Goal: Obtain resource: Obtain resource

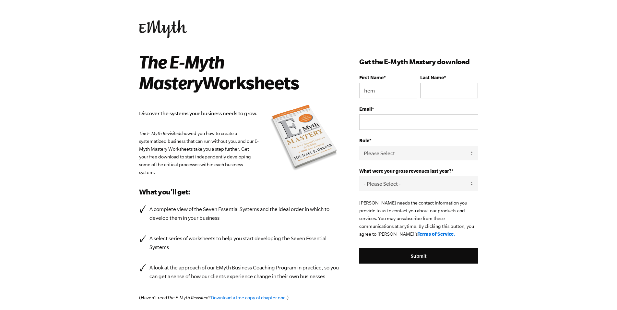
type input "hem"
click at [447, 94] on input "Last Name *" at bounding box center [449, 91] width 58 height 16
type input "Lawrence"
click at [401, 123] on input "Email *" at bounding box center [418, 122] width 119 height 16
type input "Hem@lawrenceroofing.nz"
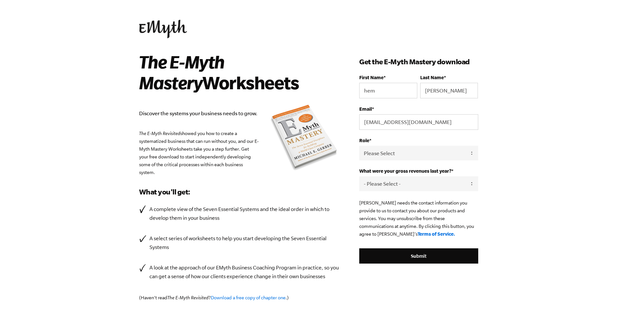
click at [509, 110] on body "The E-Myth Mastery Worksheets Discover the systems your business needs to grow.…" at bounding box center [308, 155] width 617 height 310
select select "Owner"
click option "Owner" at bounding box center [0, 0] width 0 height 0
click at [516, 172] on body "The E-Myth Mastery Worksheets Discover the systems your business needs to grow.…" at bounding box center [308, 155] width 617 height 310
select select "276-499K"
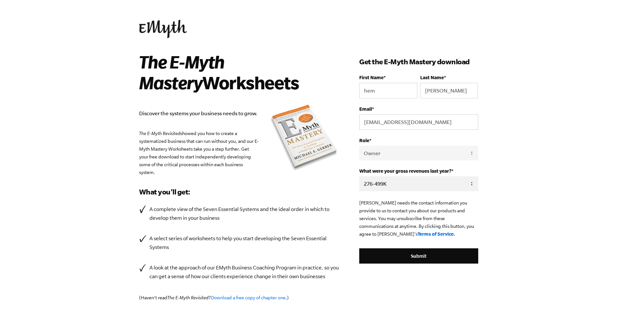
click option "276-499K" at bounding box center [0, 0] width 0 height 0
click at [514, 179] on body "The E-Myth Mastery Worksheets Discover the systems your business needs to grow.…" at bounding box center [308, 155] width 617 height 310
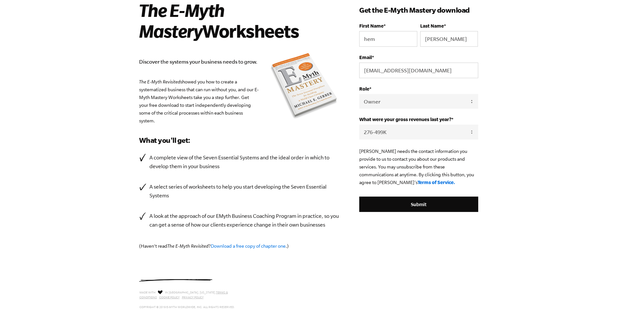
scroll to position [66, 0]
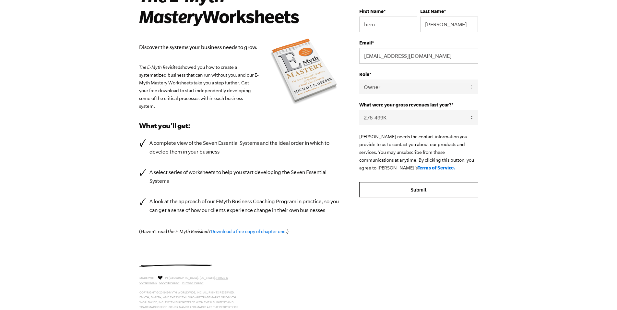
click at [429, 196] on input "Submit" at bounding box center [418, 190] width 119 height 16
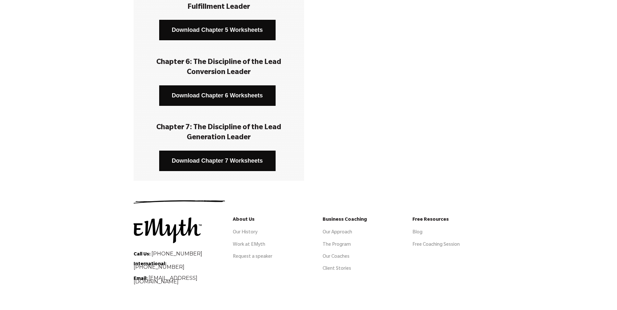
scroll to position [198, 0]
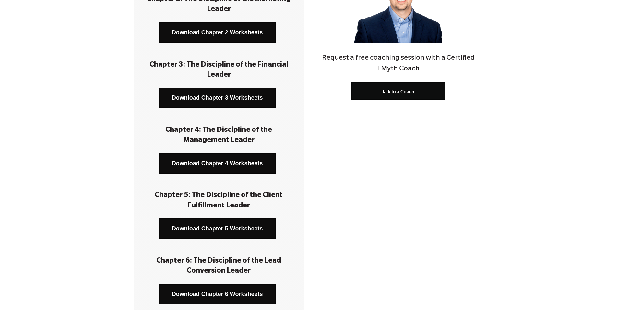
drag, startPoint x: 540, startPoint y: 37, endPoint x: 555, endPoint y: 45, distance: 16.8
click at [542, 39] on div "Chapter 1: The Discipline of the Enterprise Leader Download Chapter 1 Worksheet…" at bounding box center [308, 141] width 617 height 475
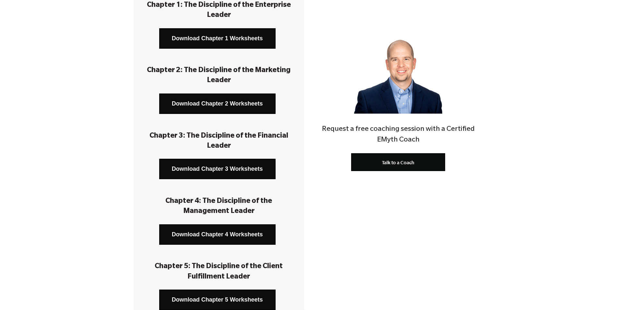
scroll to position [99, 0]
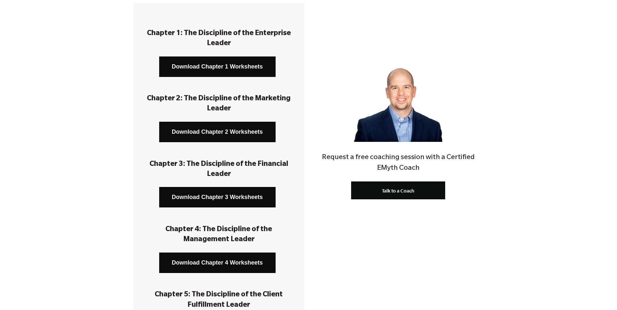
click at [210, 136] on link "Download Chapter 2 Worksheets" at bounding box center [217, 132] width 116 height 20
